Goal: Task Accomplishment & Management: Manage account settings

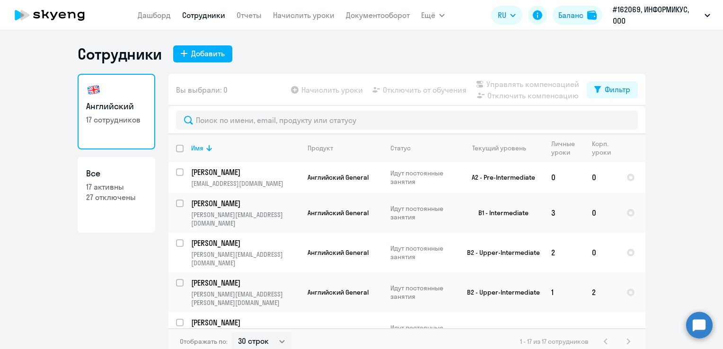
select select "30"
drag, startPoint x: 307, startPoint y: 14, endPoint x: 307, endPoint y: 18, distance: 4.8
click at [307, 14] on link "Начислить уроки" at bounding box center [303, 14] width 61 height 9
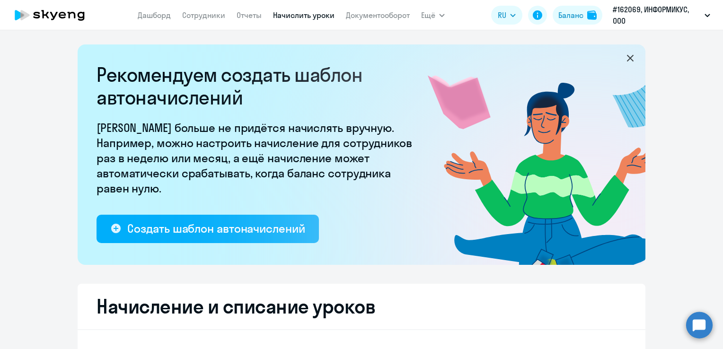
select select "10"
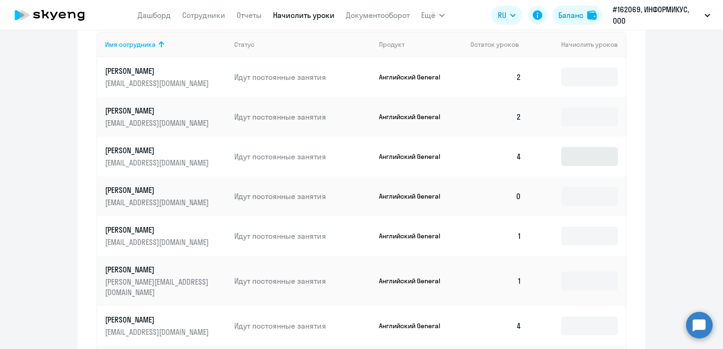
scroll to position [426, 0]
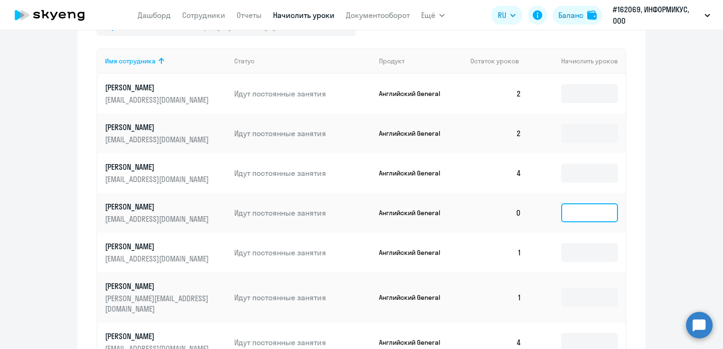
drag, startPoint x: 574, startPoint y: 212, endPoint x: 577, endPoint y: 222, distance: 10.9
click at [574, 213] on input at bounding box center [589, 212] width 57 height 19
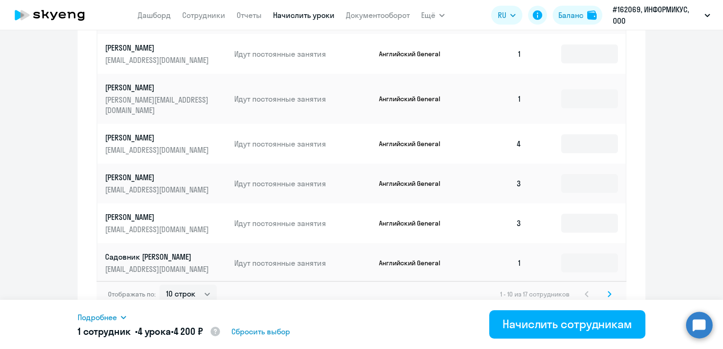
scroll to position [627, 0]
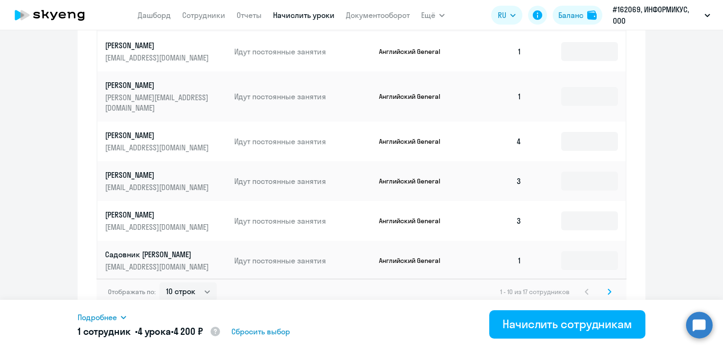
type input "4"
click at [607, 286] on svg-icon at bounding box center [608, 291] width 11 height 11
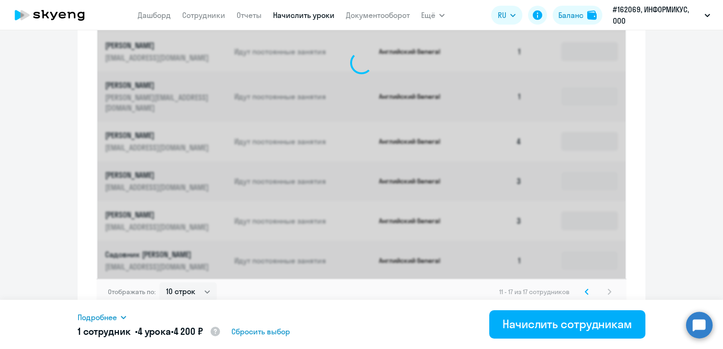
scroll to position [507, 0]
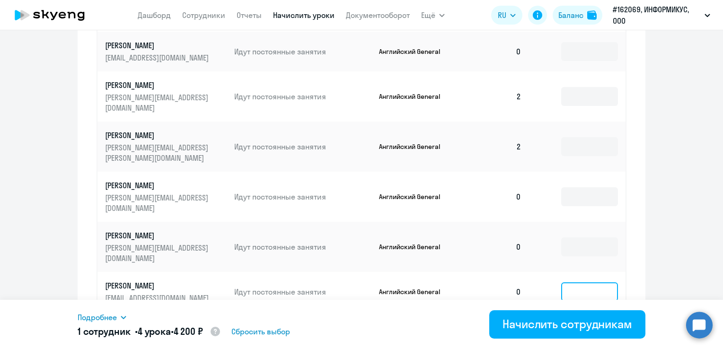
click at [569, 282] on input at bounding box center [589, 291] width 57 height 19
type input "4"
click at [577, 222] on td at bounding box center [577, 247] width 96 height 50
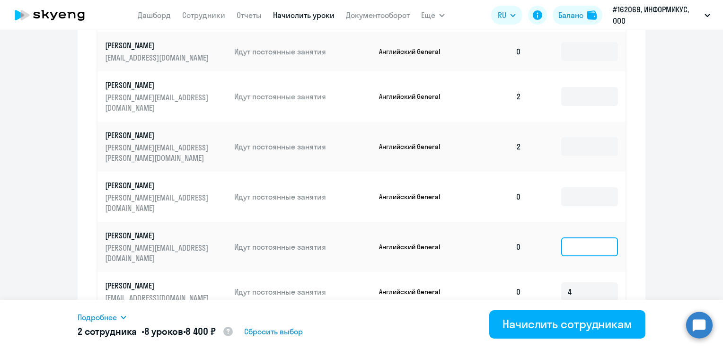
click at [578, 237] on input at bounding box center [589, 246] width 57 height 19
type input "4"
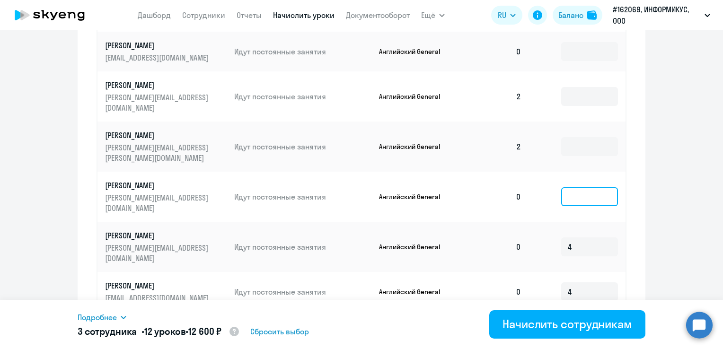
click at [578, 187] on input at bounding box center [589, 196] width 57 height 19
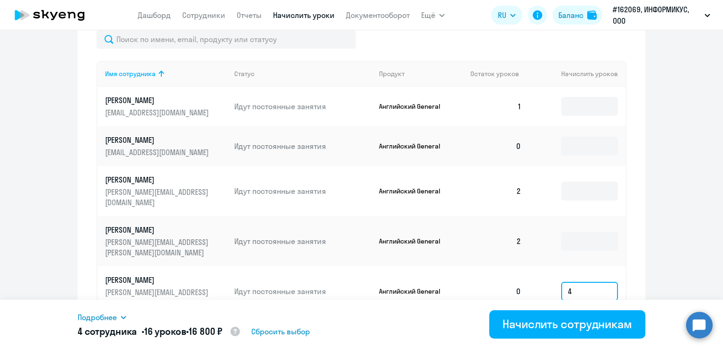
scroll to position [366, 0]
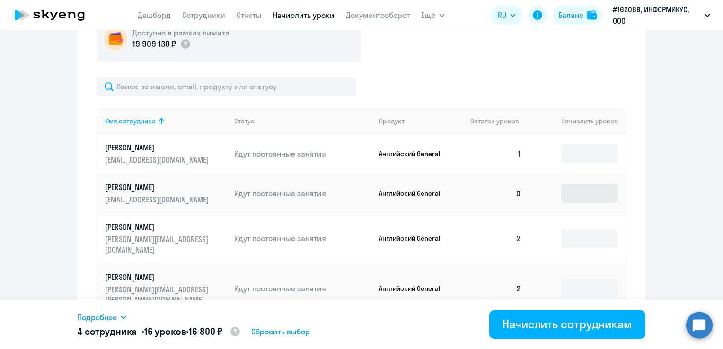
type input "4"
click at [575, 194] on input at bounding box center [589, 193] width 57 height 19
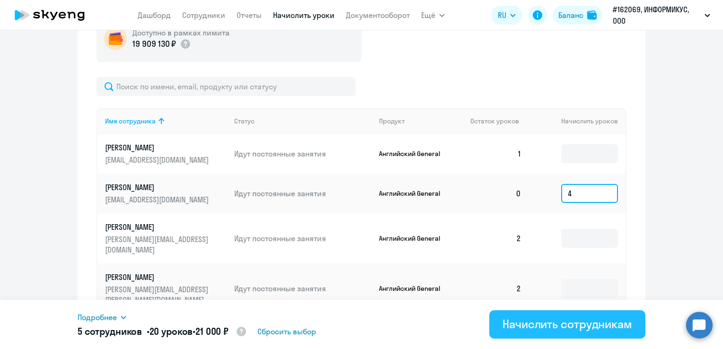
type input "4"
click at [561, 324] on div "Начислить сотрудникам" at bounding box center [567, 323] width 130 height 15
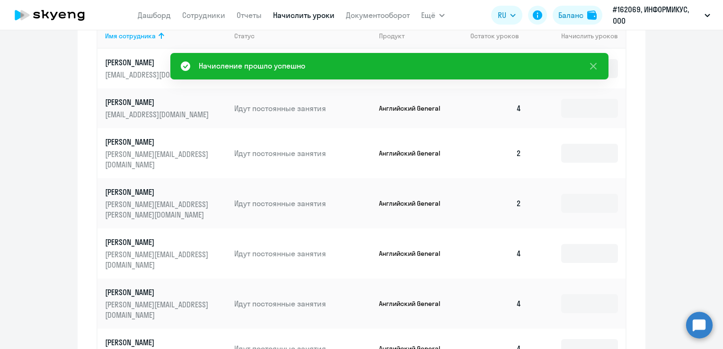
scroll to position [507, 0]
